Goal: Task Accomplishment & Management: Use online tool/utility

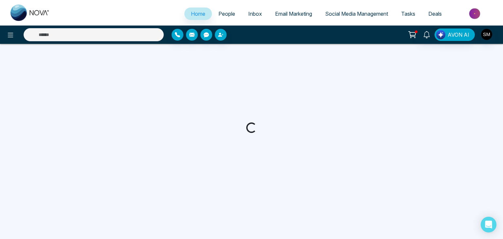
select select "*"
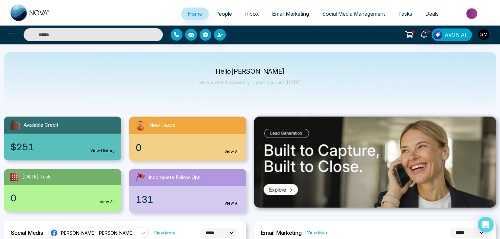
click at [276, 13] on span "Email Marketing" at bounding box center [290, 13] width 37 height 7
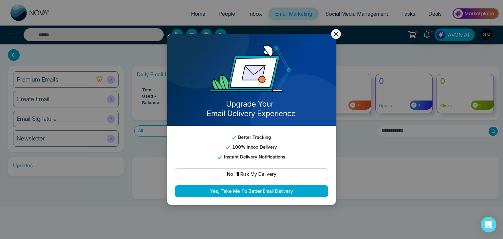
click at [343, 32] on div "Better Tracking 100% Inbox Delivery Instant Delivery Notifications No I'll Risk…" at bounding box center [251, 119] width 503 height 239
click at [341, 33] on div "10+ AVON AI" at bounding box center [398, 34] width 202 height 12
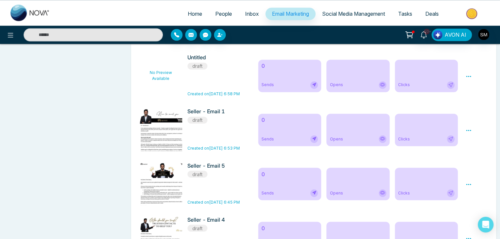
scroll to position [478, 0]
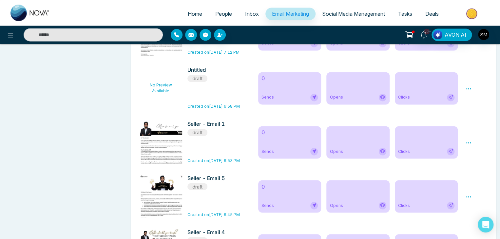
click at [204, 127] on h6 "Seller - Email 1" at bounding box center [214, 124] width 55 height 6
click at [469, 146] on icon at bounding box center [468, 143] width 6 height 6
click at [89, 61] on div "Updates Update Subscription [DATE] - [GEOGRAPHIC_DATA] Phase 2B - Pre Construct…" at bounding box center [65, 95] width 123 height 833
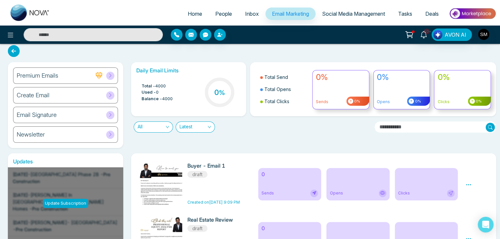
scroll to position [0, 0]
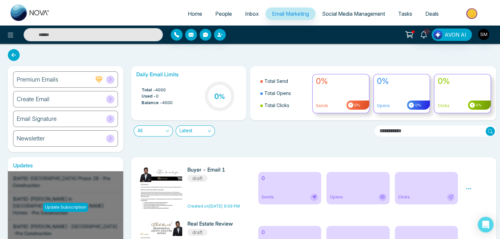
click at [219, 13] on span "People" at bounding box center [223, 13] width 17 height 7
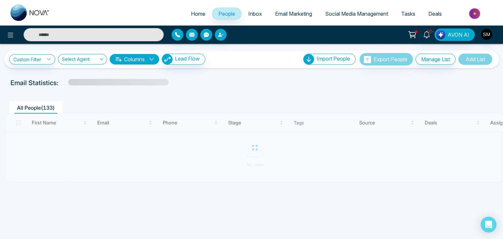
click at [54, 34] on input "text" at bounding box center [94, 34] width 140 height 13
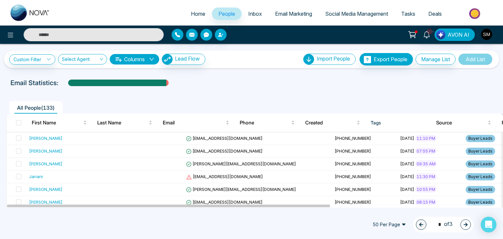
click at [291, 13] on span "Email Marketing" at bounding box center [293, 13] width 37 height 7
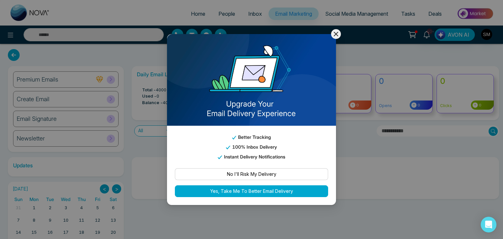
click at [339, 32] on icon at bounding box center [336, 34] width 8 height 8
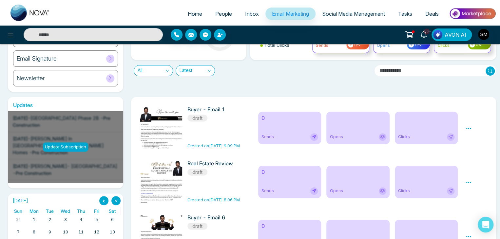
scroll to position [72, 0]
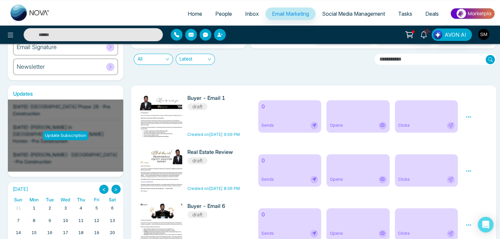
click at [316, 124] on icon at bounding box center [314, 125] width 4 height 4
click at [470, 119] on icon at bounding box center [468, 117] width 6 height 6
click at [470, 138] on link "Edit" at bounding box center [474, 136] width 8 height 6
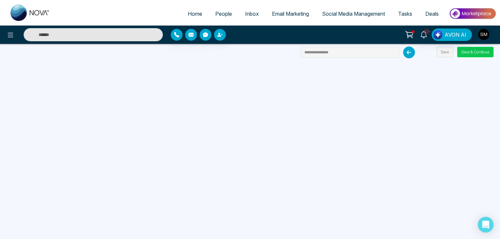
click at [462, 53] on button "Save & Continue" at bounding box center [475, 52] width 36 height 10
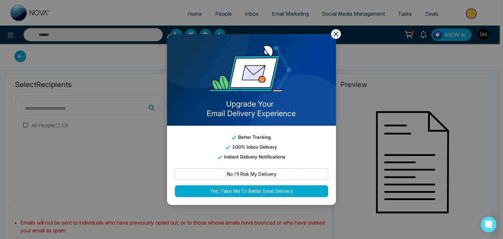
type input "**********"
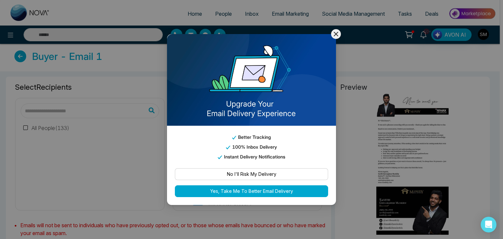
click at [340, 30] on div "Better Tracking 100% Inbox Delivery Instant Delivery Notifications No I'll Risk…" at bounding box center [251, 119] width 503 height 239
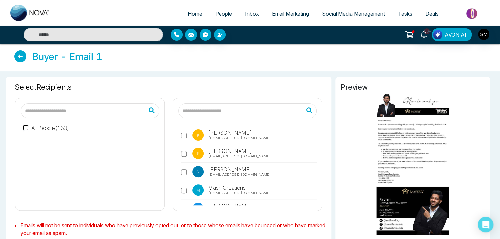
click at [18, 51] on icon at bounding box center [20, 56] width 12 height 12
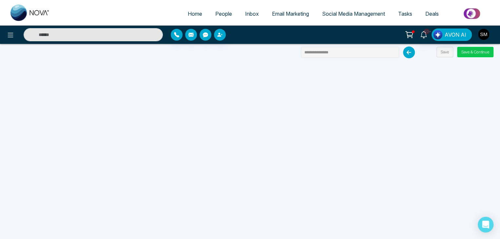
click at [467, 53] on button "Save & Continue" at bounding box center [475, 52] width 36 height 10
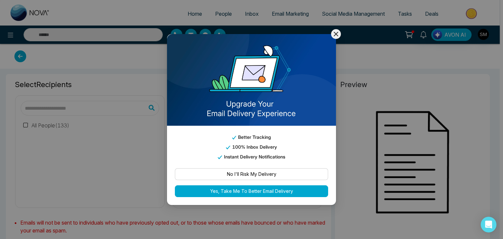
type input "**********"
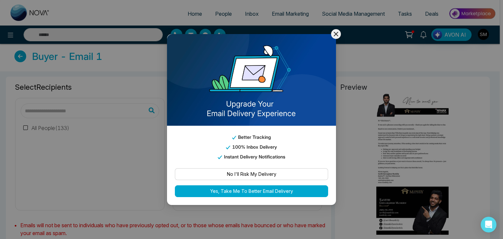
click at [337, 32] on icon at bounding box center [336, 34] width 8 height 8
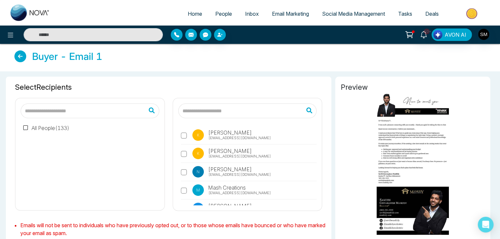
click at [224, 109] on input "text" at bounding box center [247, 110] width 138 height 15
type input "*"
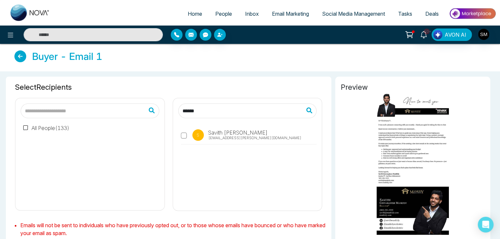
type input "******"
click at [190, 166] on div "S [PERSON_NAME] [PERSON_NAME][EMAIL_ADDRESS][PERSON_NAME][DOMAIN_NAME]" at bounding box center [247, 164] width 138 height 82
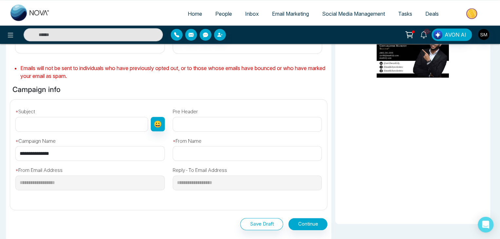
scroll to position [172, 0]
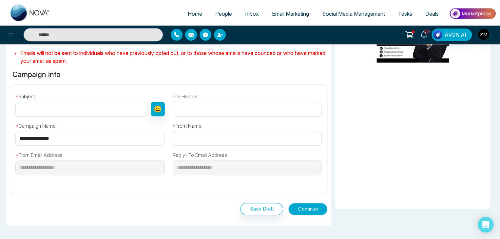
click at [303, 209] on button "Continue" at bounding box center [307, 209] width 39 height 12
type input "**"
click at [311, 210] on button "Continue" at bounding box center [307, 209] width 39 height 12
type input "******"
click at [311, 210] on button "Continue" at bounding box center [307, 209] width 39 height 12
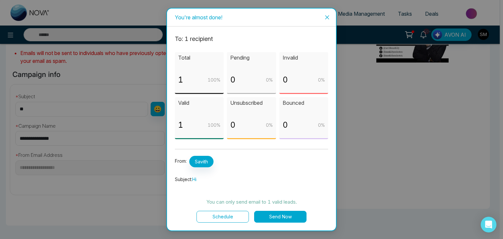
click at [276, 217] on button "Send Now" at bounding box center [280, 217] width 52 height 12
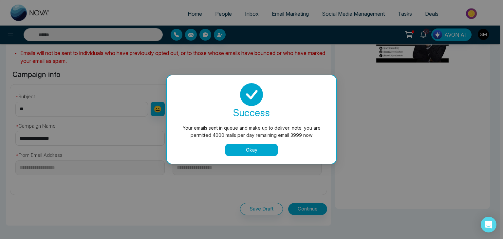
click at [246, 148] on button "Okay" at bounding box center [251, 150] width 52 height 12
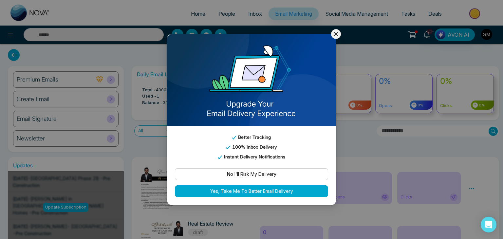
click at [333, 35] on icon at bounding box center [336, 34] width 8 height 8
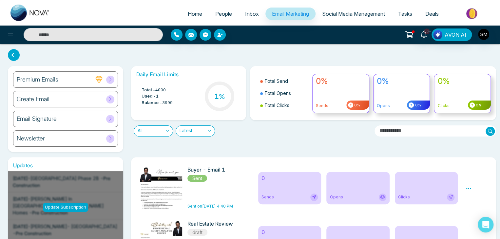
click at [292, 13] on span "Email Marketing" at bounding box center [290, 13] width 37 height 7
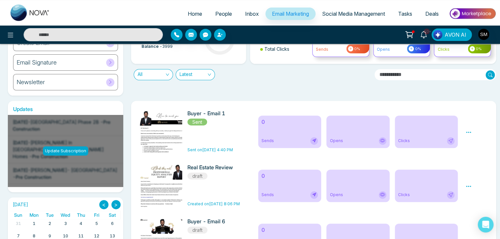
scroll to position [47, 0]
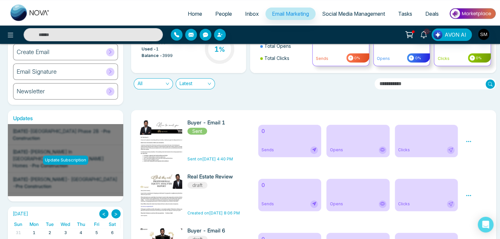
click at [465, 140] on icon at bounding box center [468, 141] width 6 height 6
click at [429, 102] on div "Daily Email Limits Total - 4000 Used - 1 Balance - 3999 1 % Total Send Total Op…" at bounding box center [311, 62] width 369 height 86
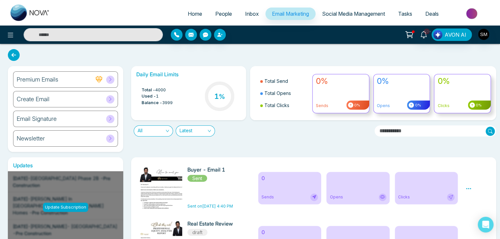
click at [67, 99] on div "Create Email" at bounding box center [65, 99] width 105 height 16
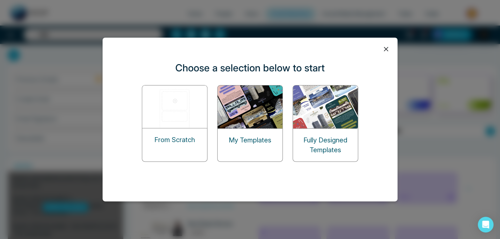
click at [259, 141] on p "My Templates" at bounding box center [250, 140] width 43 height 10
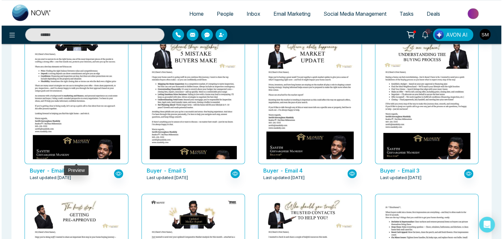
scroll to position [208, 0]
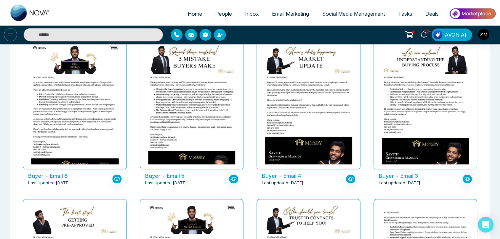
click at [7, 33] on icon at bounding box center [11, 35] width 8 height 8
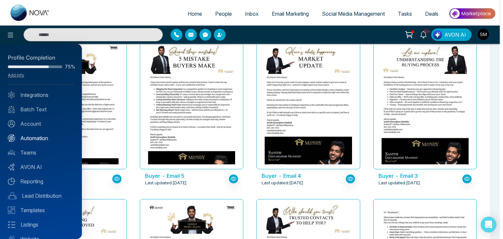
click at [32, 136] on link "Automation" at bounding box center [41, 138] width 66 height 8
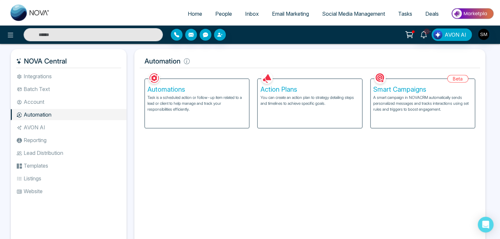
click at [281, 97] on p "You can create an action plan to strategy detailing steps and timelines to achi…" at bounding box center [309, 101] width 99 height 12
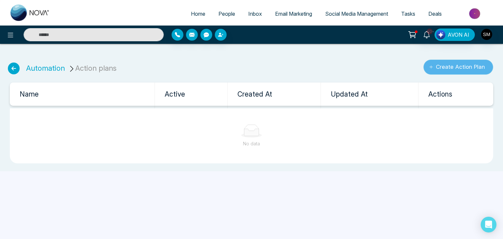
click at [442, 67] on button "Create Action Plan" at bounding box center [458, 67] width 70 height 15
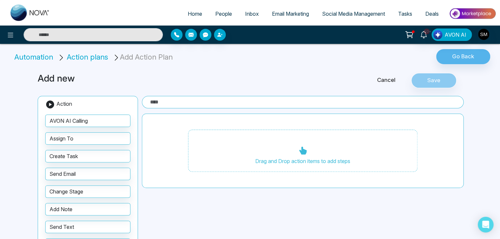
click at [236, 105] on input "text" at bounding box center [302, 102] width 321 height 12
type input "*****"
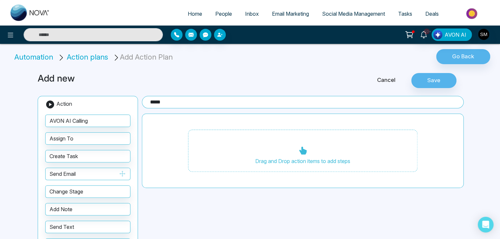
click at [79, 174] on button "Send Email" at bounding box center [87, 174] width 85 height 12
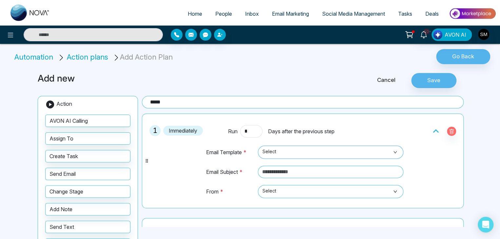
click at [284, 147] on span "Select" at bounding box center [330, 152] width 136 height 11
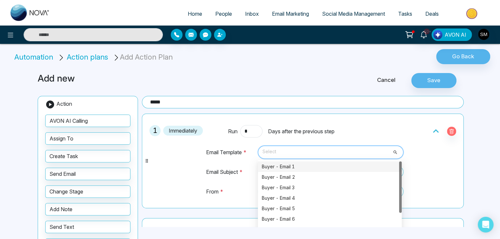
click at [279, 167] on div "Buyer - Email 1" at bounding box center [330, 166] width 136 height 7
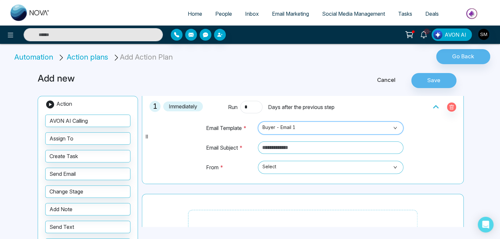
scroll to position [24, 0]
click at [281, 150] on input "text" at bounding box center [330, 148] width 145 height 12
click at [272, 165] on span "Select" at bounding box center [330, 167] width 136 height 11
type input "**"
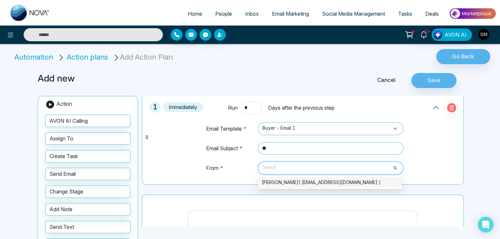
click at [279, 181] on div "[PERSON_NAME]( [EMAIL_ADDRESS][DOMAIN_NAME] )" at bounding box center [330, 182] width 136 height 7
drag, startPoint x: 297, startPoint y: 166, endPoint x: 346, endPoint y: 164, distance: 48.5
click at [346, 164] on span "[PERSON_NAME]( [EMAIL_ADDRESS][DOMAIN_NAME] )" at bounding box center [330, 167] width 136 height 11
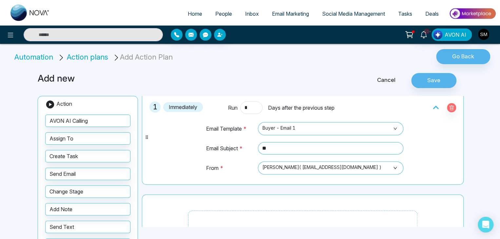
click at [229, 167] on td "From *" at bounding box center [230, 171] width 49 height 20
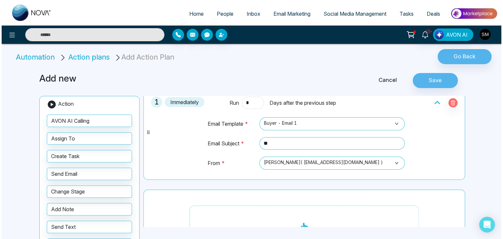
scroll to position [0, 0]
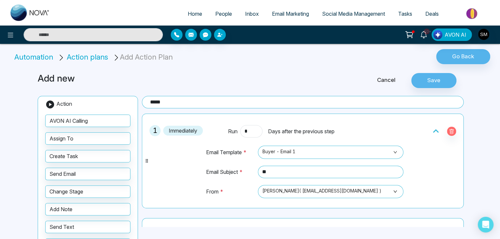
click at [215, 15] on span "People" at bounding box center [223, 13] width 17 height 7
